Goal: Transaction & Acquisition: Purchase product/service

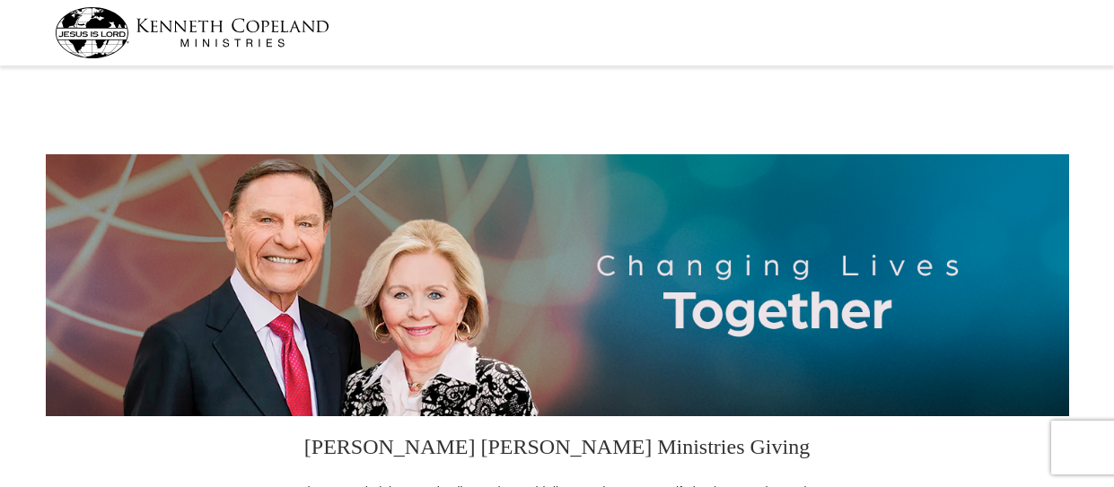
select select "NC"
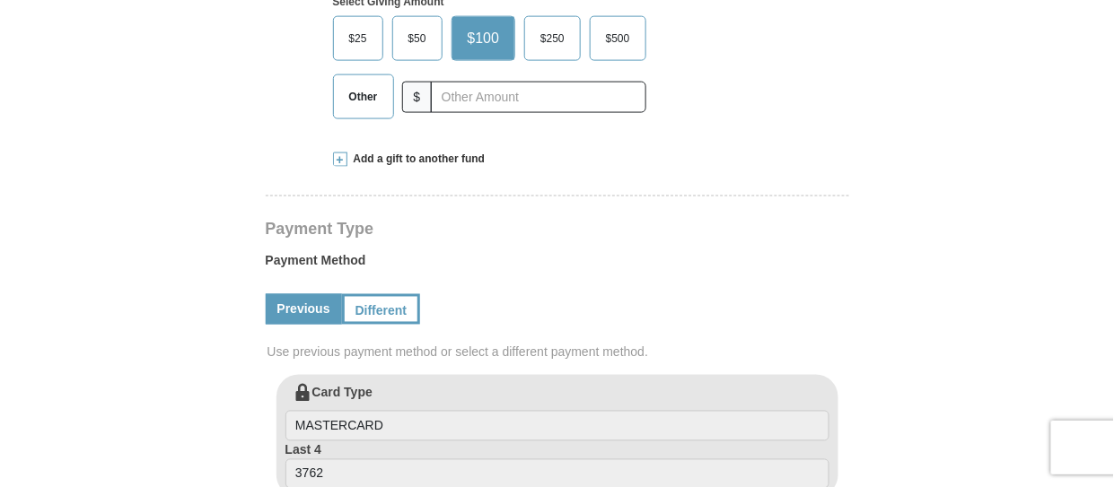
scroll to position [644, 0]
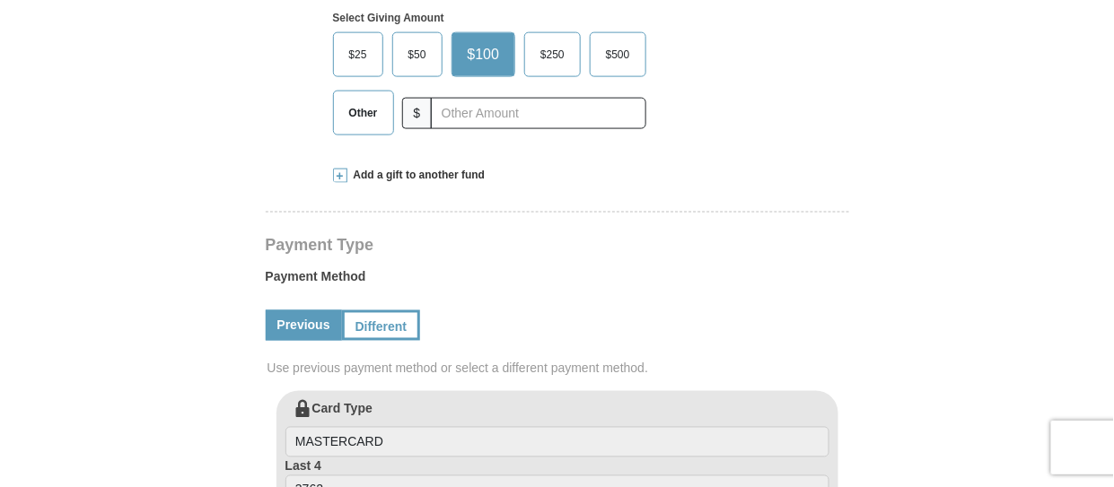
click at [365, 118] on span "Other" at bounding box center [363, 113] width 47 height 27
click at [0, 0] on input "Other" at bounding box center [0, 0] width 0 height 0
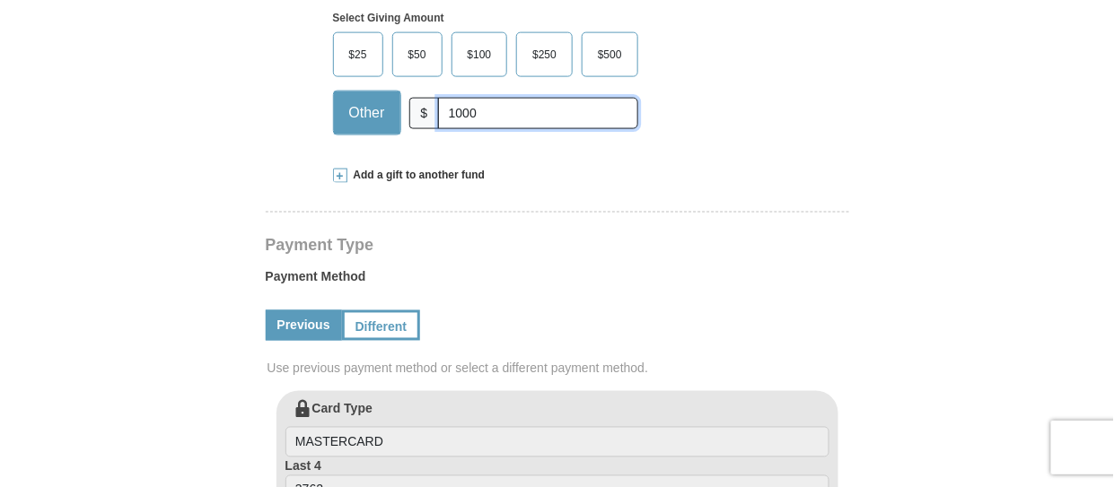
type input "1000"
click at [570, 178] on div "Add a gift to another fund" at bounding box center [557, 175] width 449 height 15
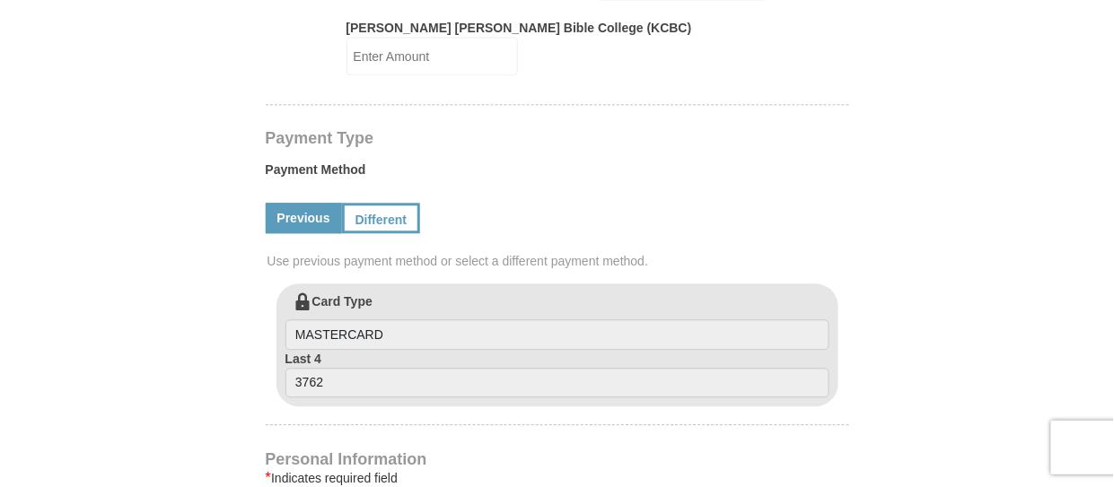
scroll to position [1056, 0]
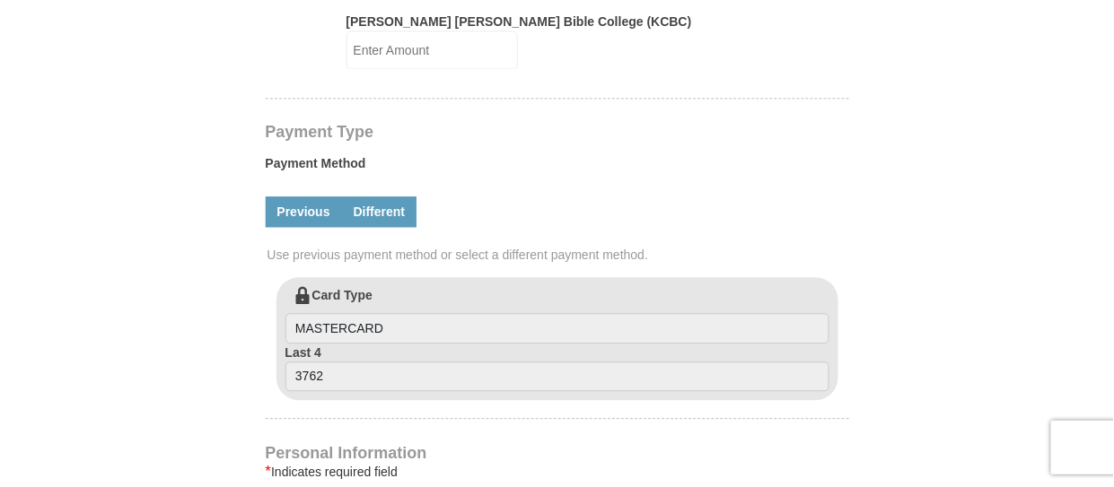
click at [367, 199] on link "Different" at bounding box center [379, 212] width 75 height 31
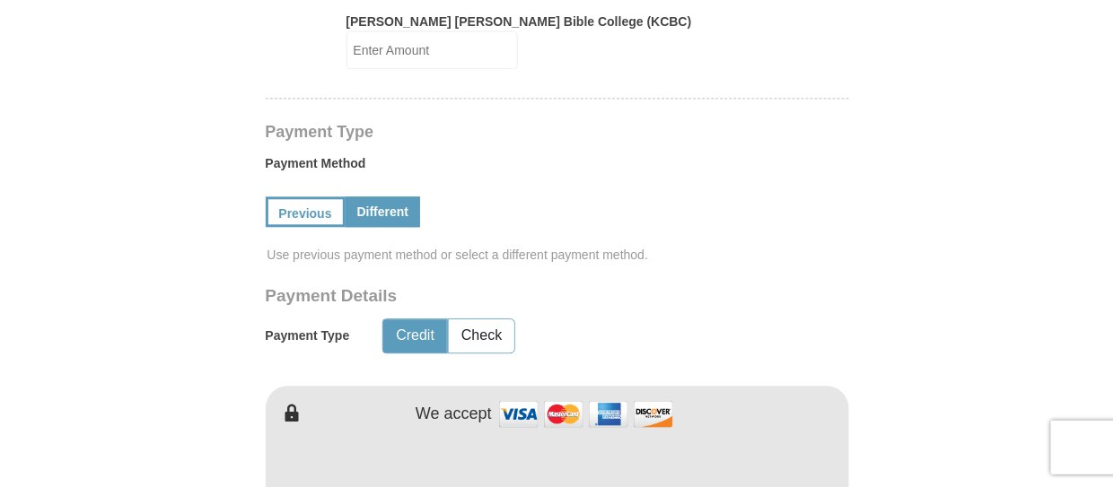
click at [668, 328] on div "Payment Type Credit Check" at bounding box center [495, 336] width 458 height 46
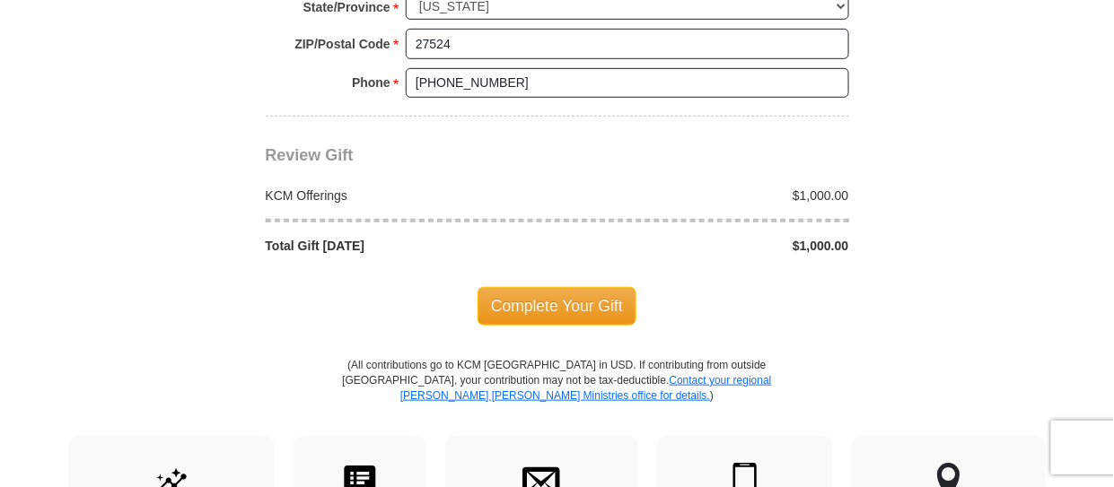
scroll to position [2050, 0]
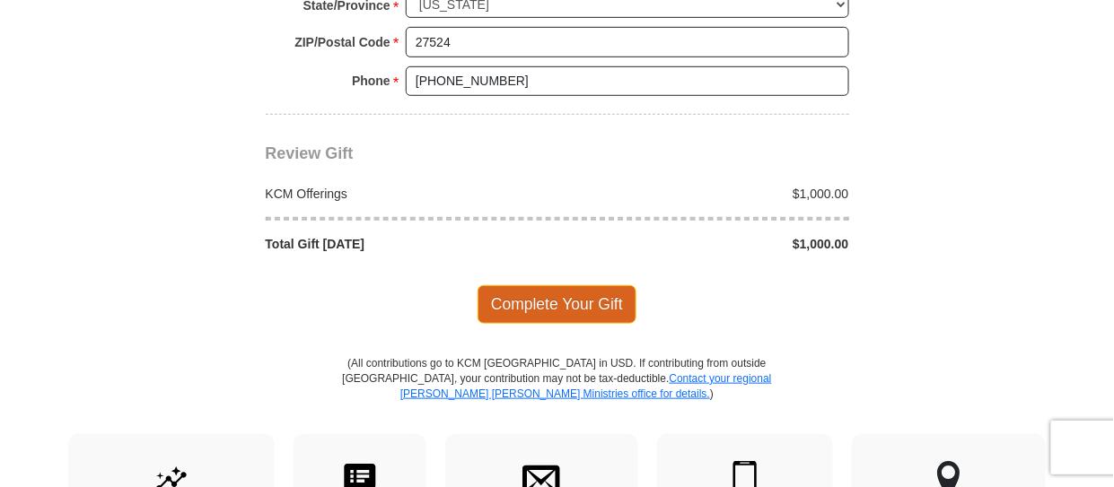
click at [562, 285] on span "Complete Your Gift" at bounding box center [556, 304] width 159 height 38
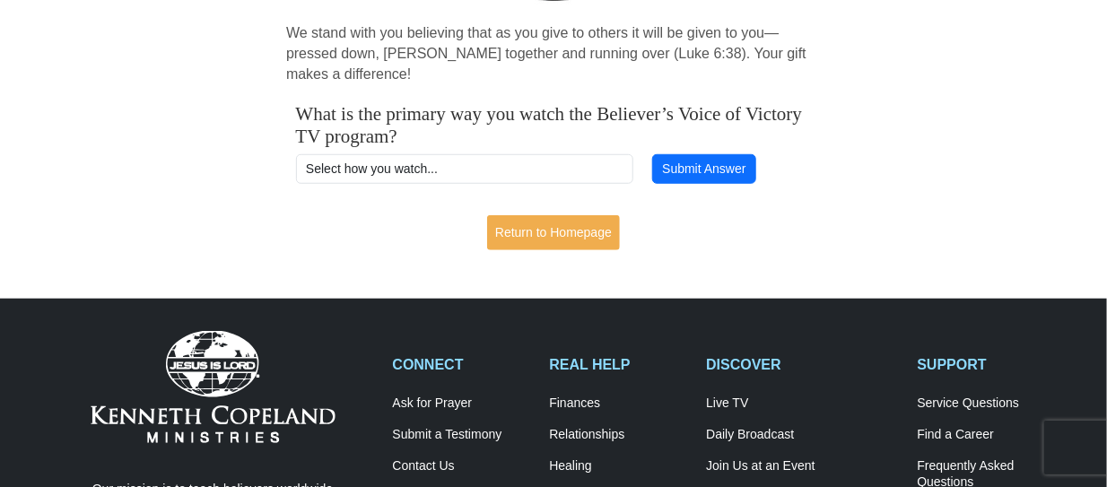
scroll to position [389, 0]
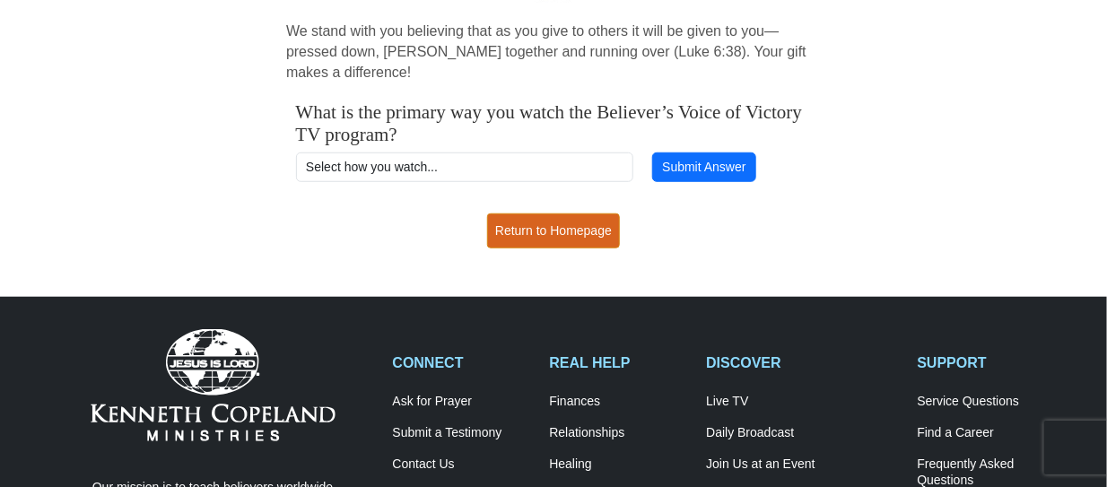
click at [567, 235] on link "Return to Homepage" at bounding box center [553, 231] width 133 height 35
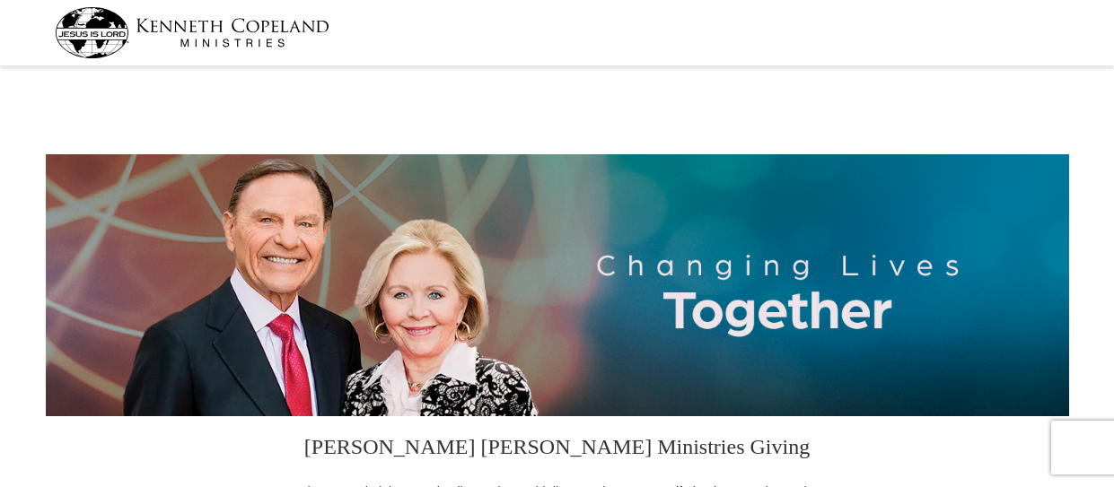
select select "NC"
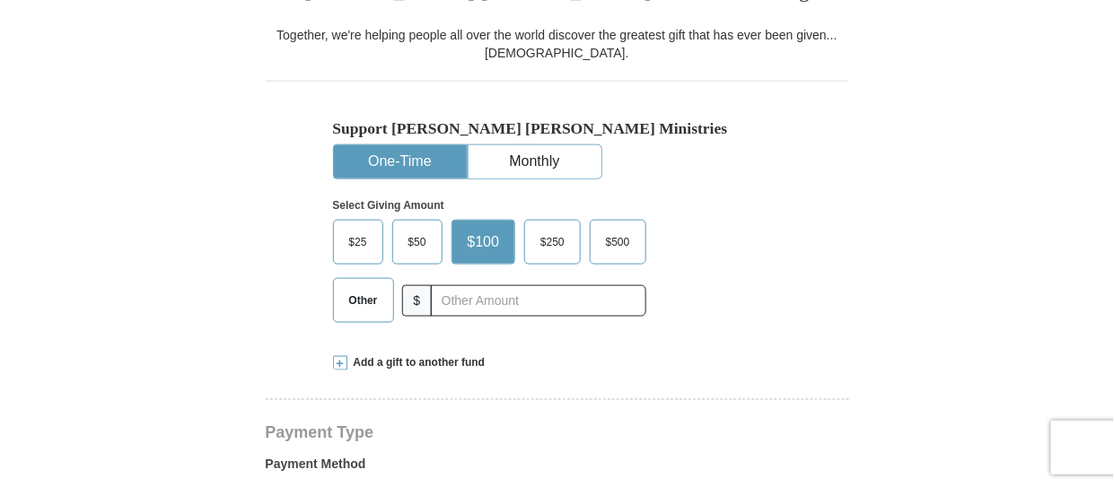
scroll to position [455, 0]
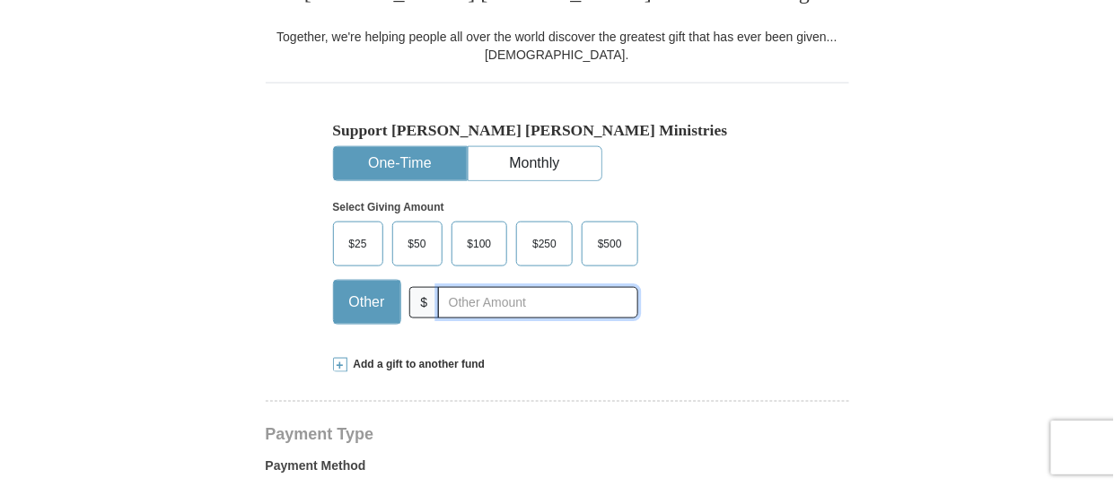
click at [556, 298] on input "text" at bounding box center [537, 302] width 199 height 31
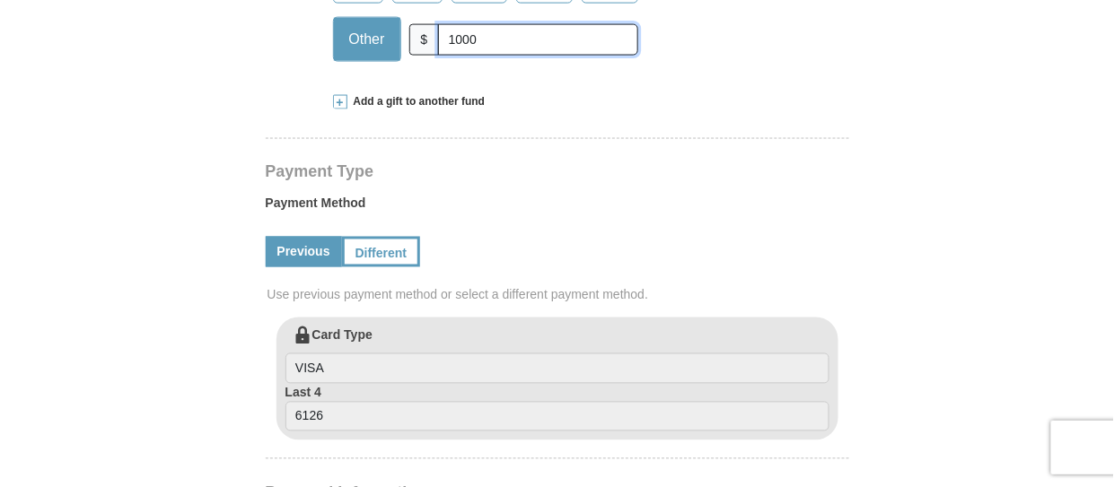
scroll to position [716, 0]
type input "1"
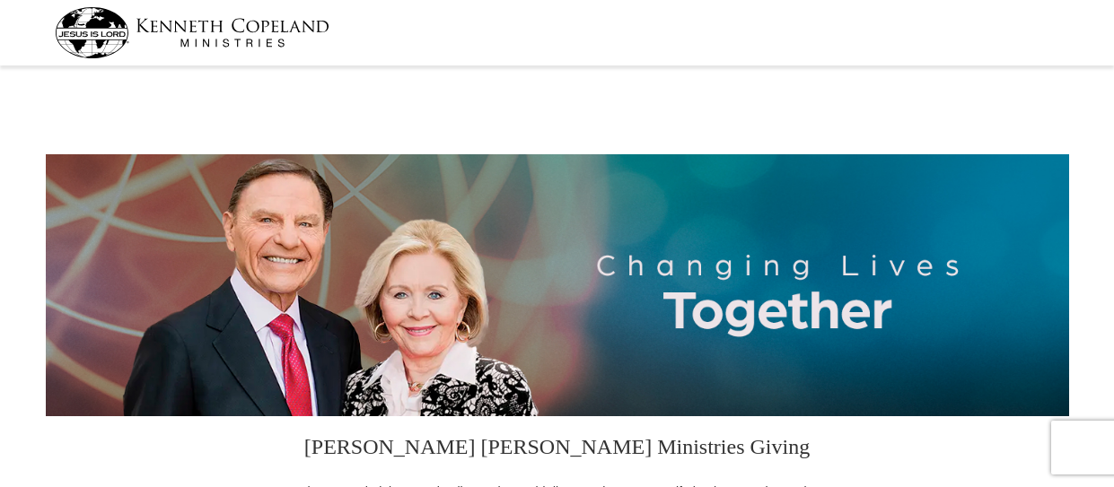
select select "NC"
